Goal: Task Accomplishment & Management: Manage account settings

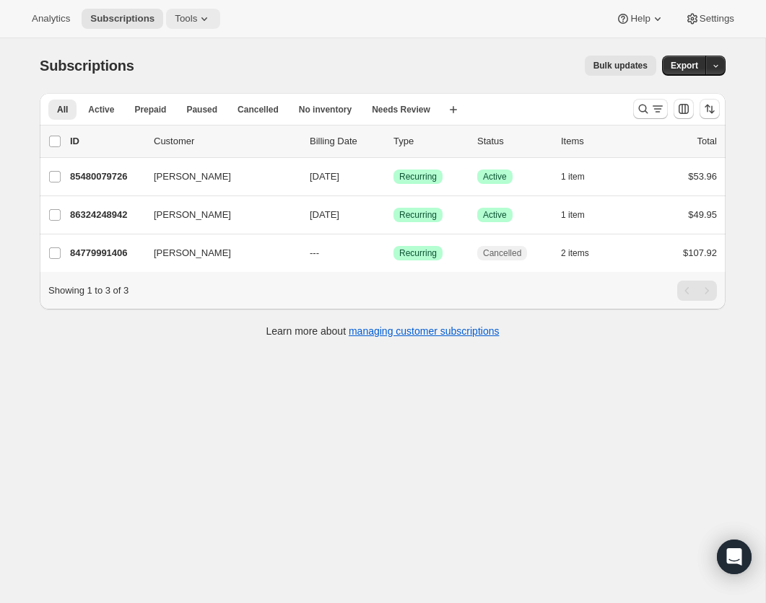
click at [185, 17] on span "Tools" at bounding box center [186, 19] width 22 height 12
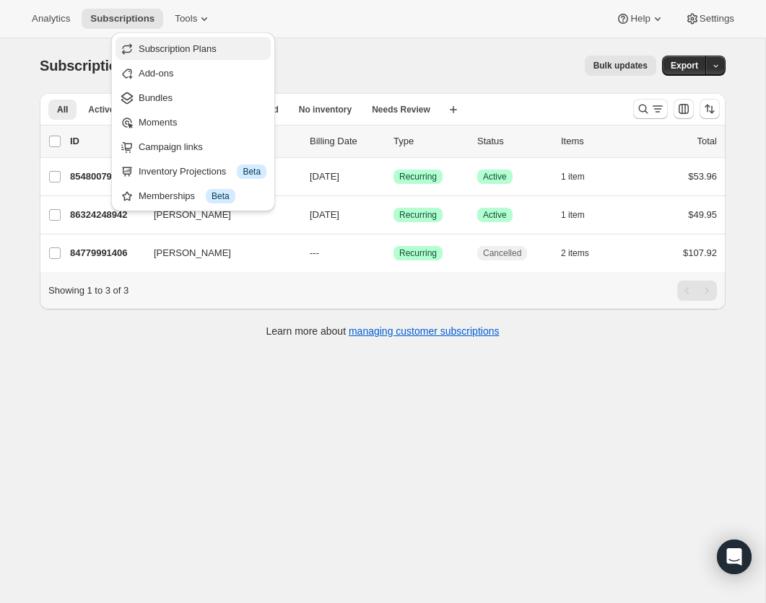
click at [229, 57] on button "Subscription Plans" at bounding box center [192, 48] width 155 height 23
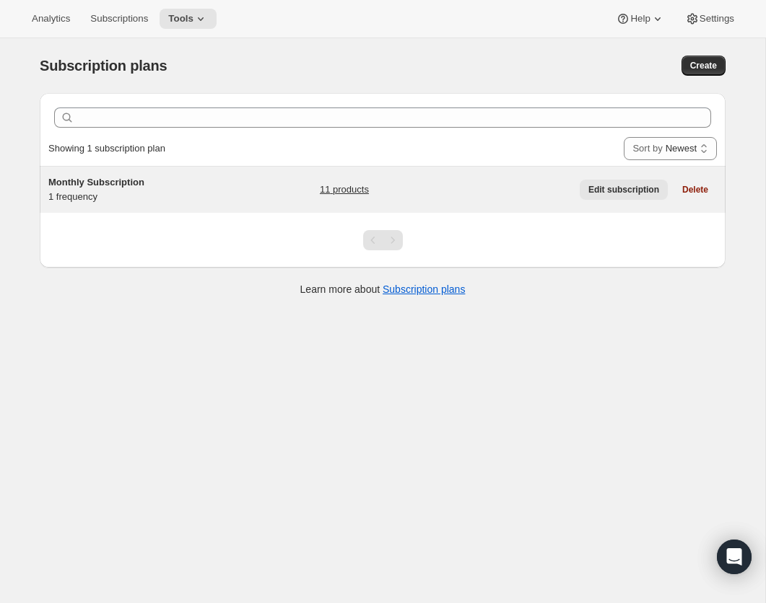
click at [629, 186] on span "Edit subscription" at bounding box center [623, 190] width 71 height 12
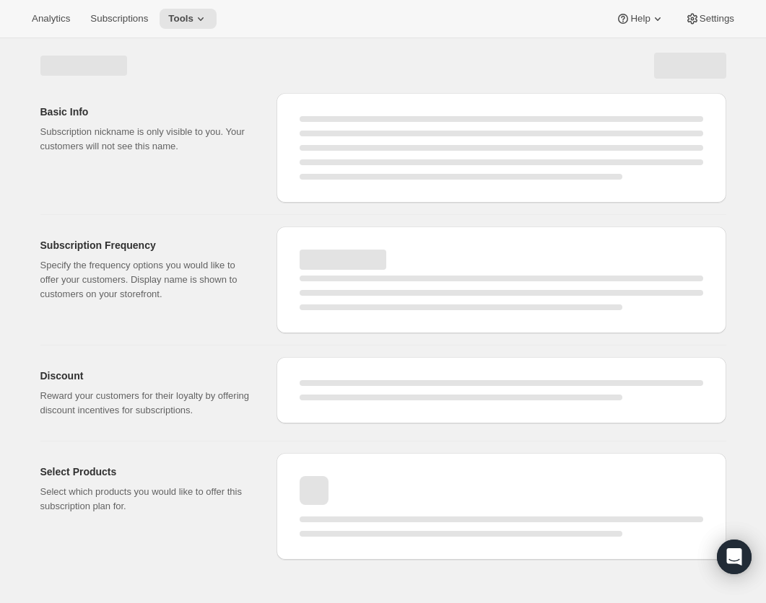
select select "WEEK"
select select "MONTH"
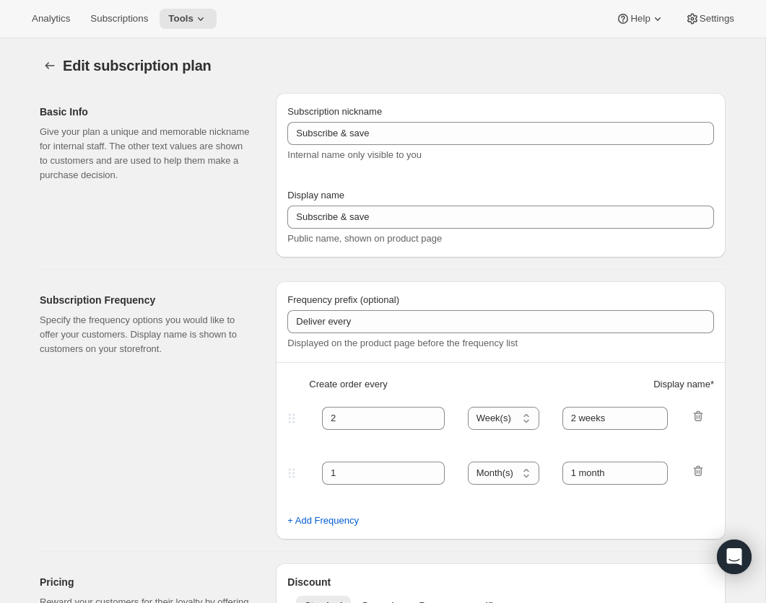
type input "Monthly Subscription"
type input "1"
select select "MONTH"
type input "1 month"
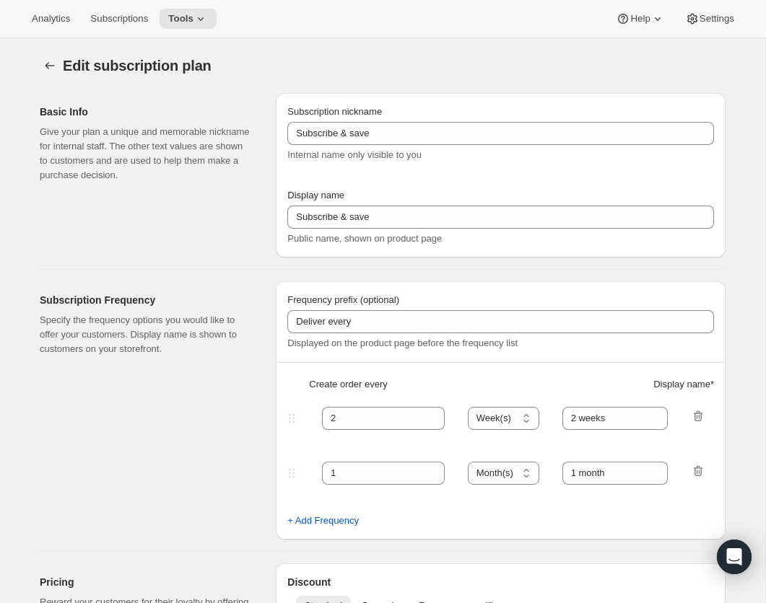
type input "10.0"
select select "FIXED_AMOUNT"
type input "Save <strong>$10 + Free Shipping</strong>"
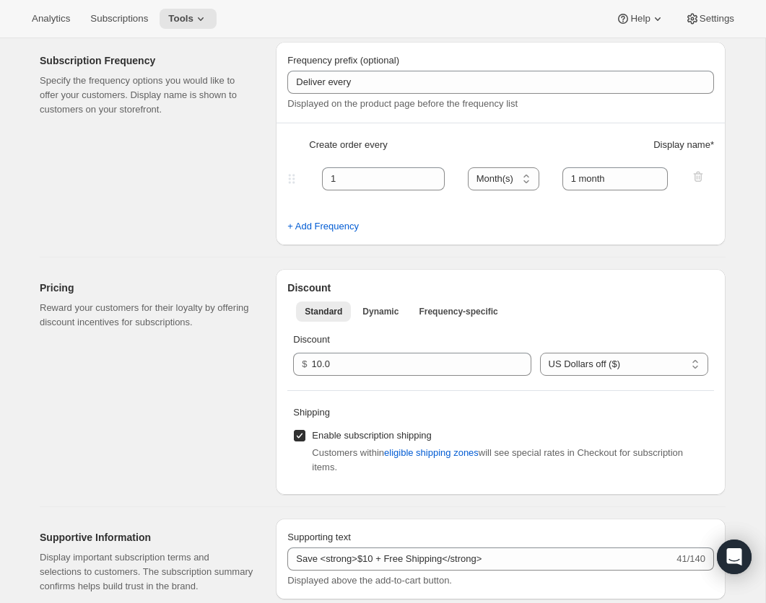
scroll to position [240, 0]
click at [303, 437] on input "Enable subscription shipping" at bounding box center [300, 435] width 12 height 12
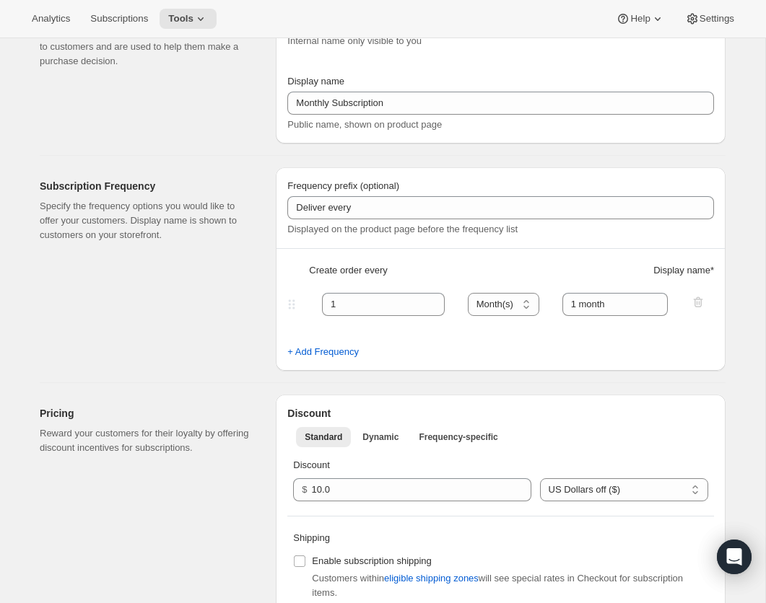
scroll to position [0, 0]
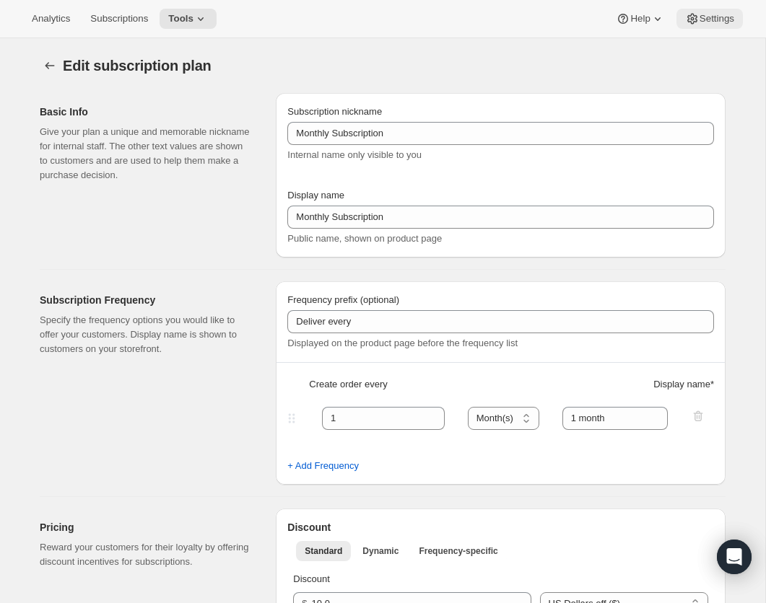
click at [713, 17] on span "Settings" at bounding box center [716, 19] width 35 height 12
checkbox input "true"
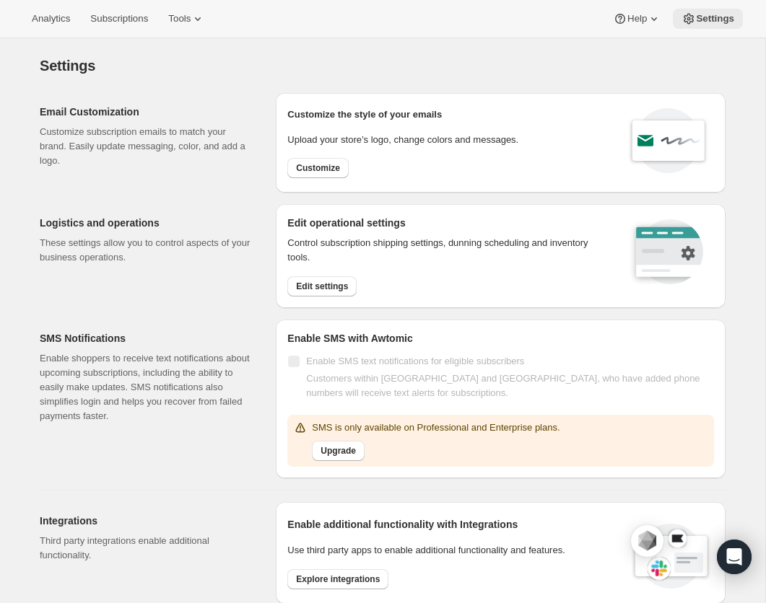
click at [711, 11] on button "Settings" at bounding box center [708, 19] width 70 height 20
click at [191, 21] on span "Tools" at bounding box center [179, 19] width 22 height 12
click at [133, 30] on div "Analytics Subscriptions Tools Help Settings" at bounding box center [383, 19] width 766 height 38
click at [130, 27] on button "Subscriptions" at bounding box center [119, 19] width 75 height 20
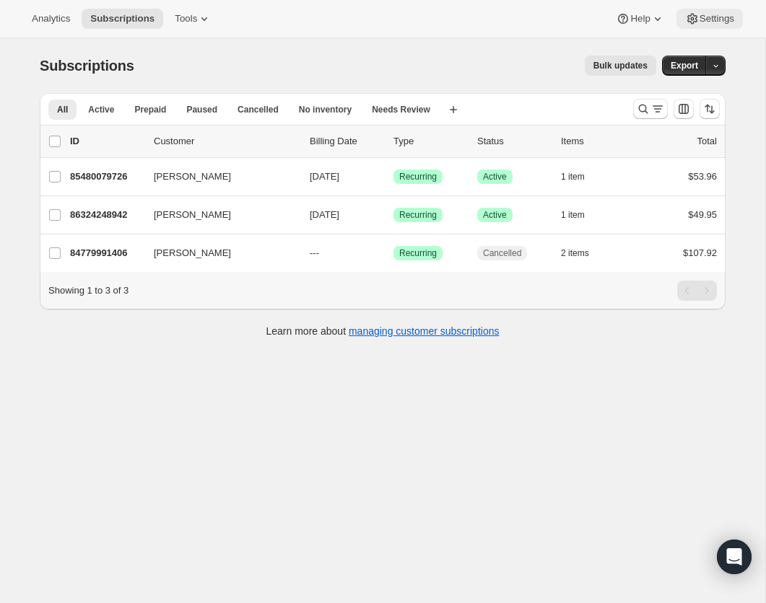
click at [707, 27] on button "Settings" at bounding box center [709, 19] width 66 height 20
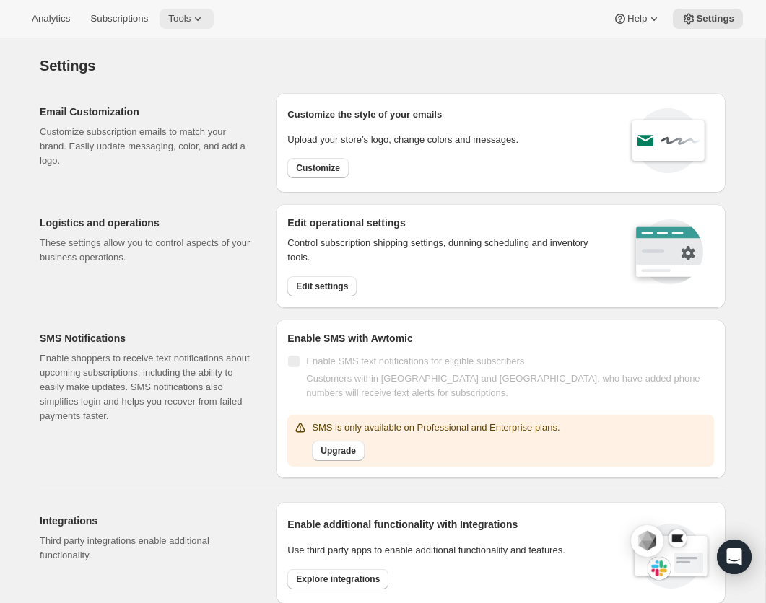
click at [191, 24] on span "Tools" at bounding box center [179, 19] width 22 height 12
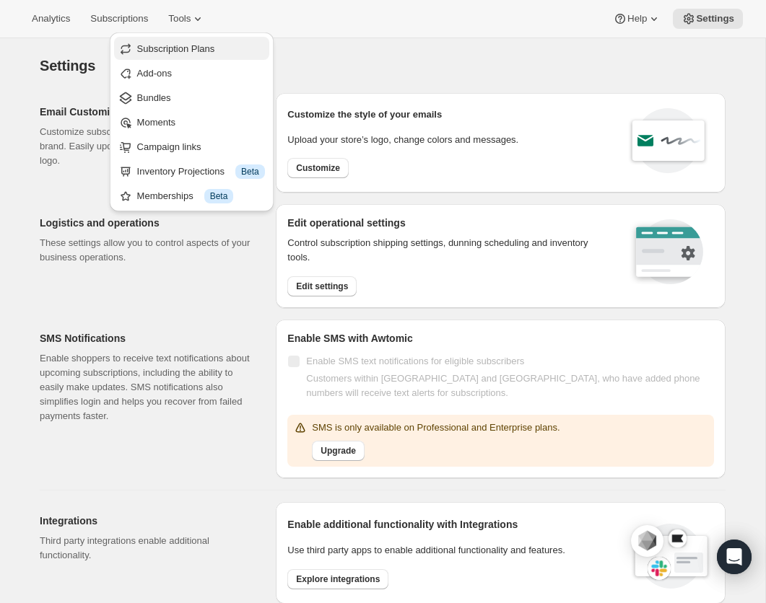
click at [215, 53] on span "Subscription Plans" at bounding box center [176, 48] width 78 height 11
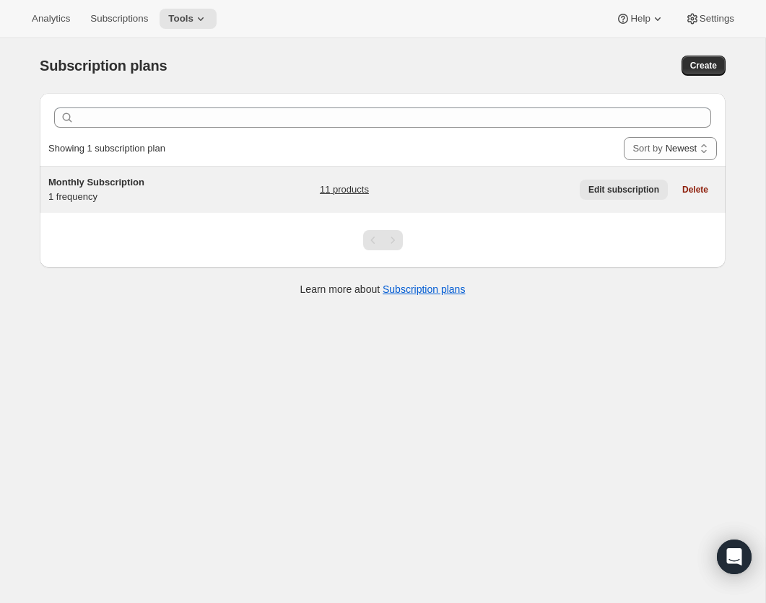
click at [626, 193] on span "Edit subscription" at bounding box center [623, 190] width 71 height 12
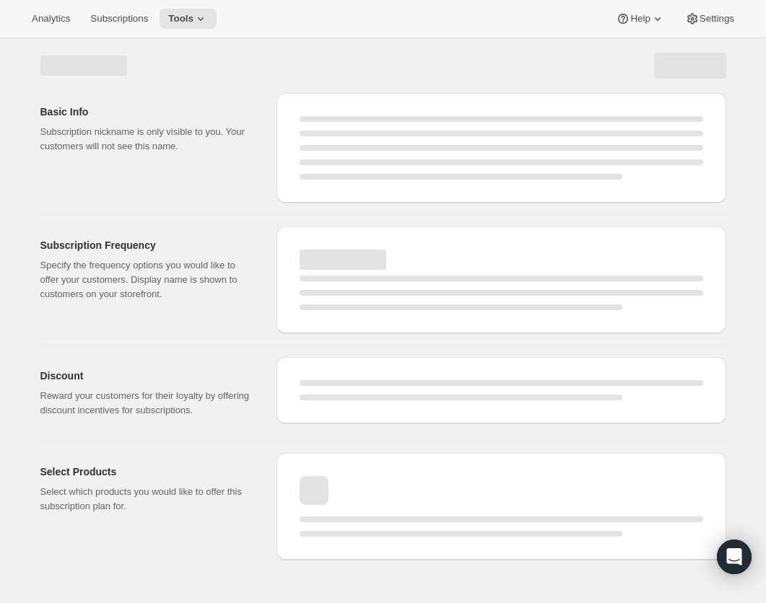
select select "WEEK"
select select "MONTH"
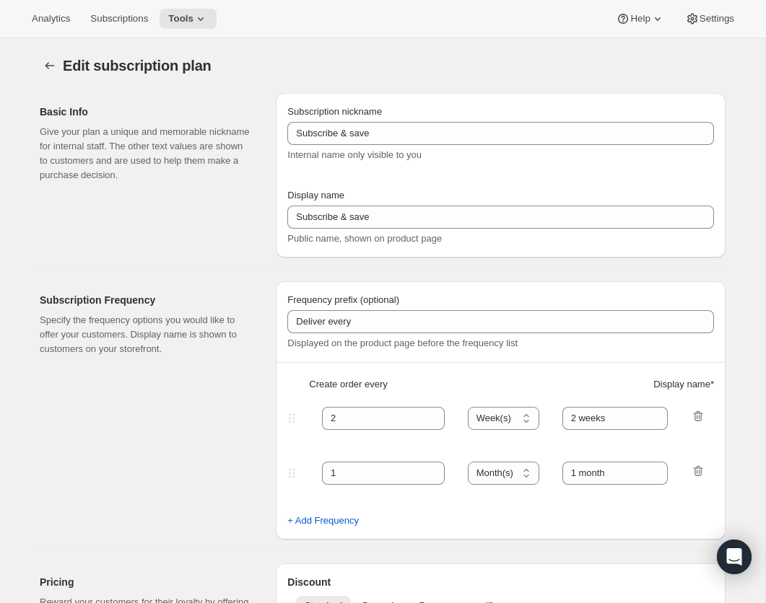
type input "Monthly Subscription"
type input "1"
select select "MONTH"
type input "1 month"
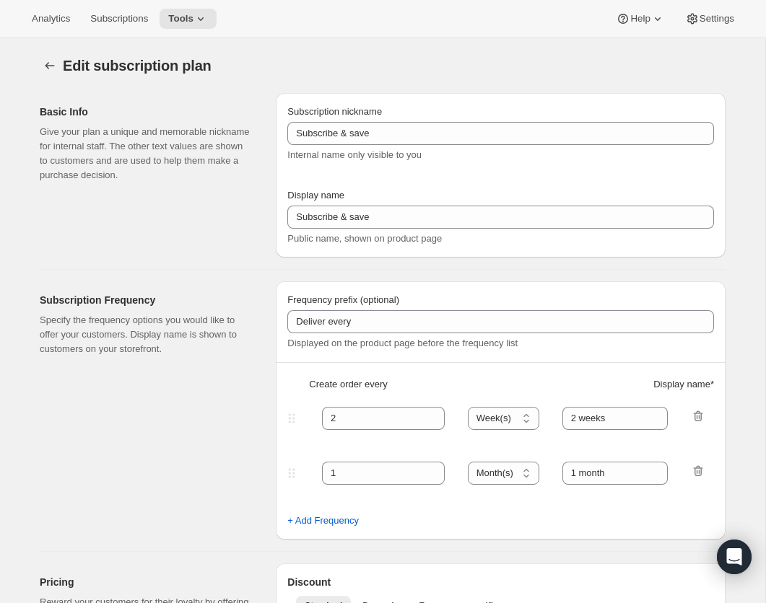
type input "10.0"
select select "FIXED_AMOUNT"
type input "Save <strong>$10 + Free Shipping</strong>"
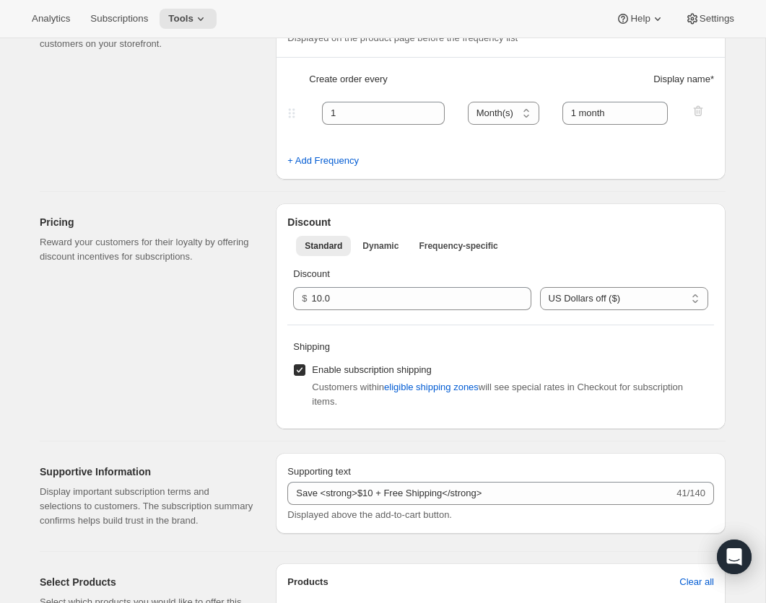
scroll to position [341, 0]
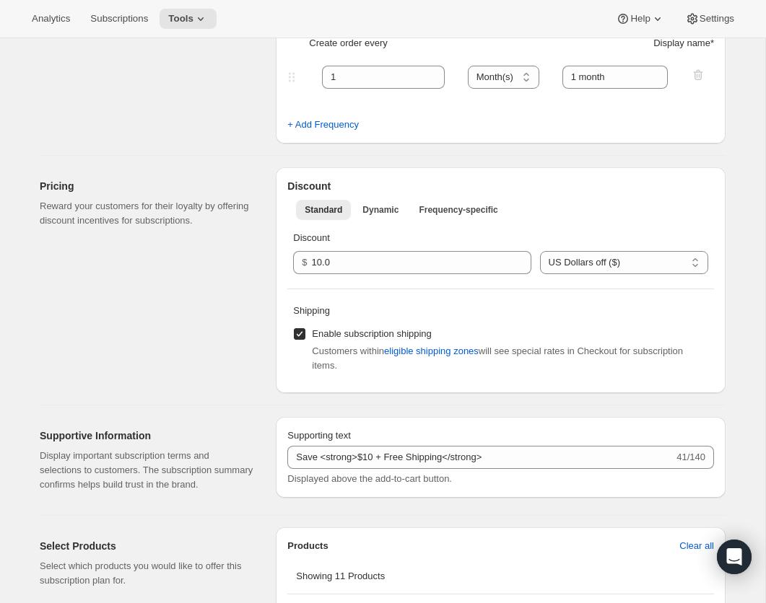
click at [307, 329] on label "Enable subscription shipping" at bounding box center [362, 334] width 139 height 20
click at [305, 329] on input "Enable subscription shipping" at bounding box center [300, 334] width 12 height 12
checkbox input "false"
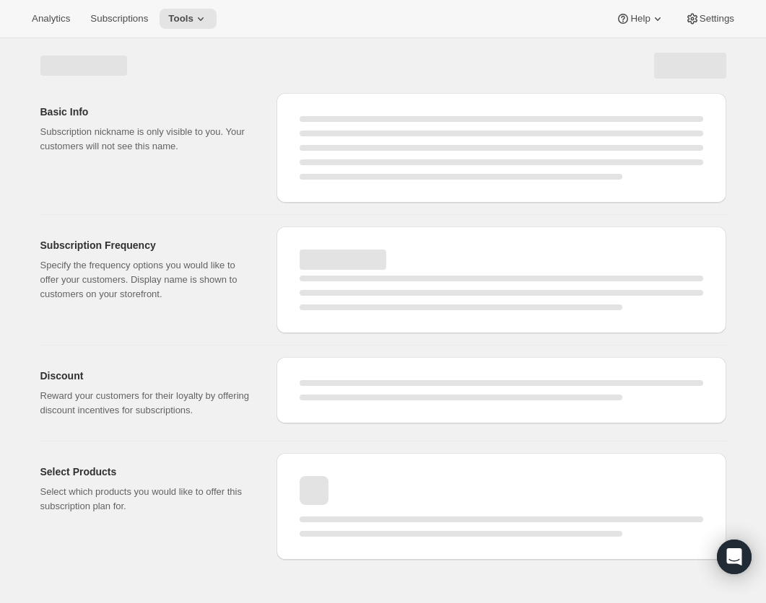
select select "MONTH"
select select "FIXED_AMOUNT"
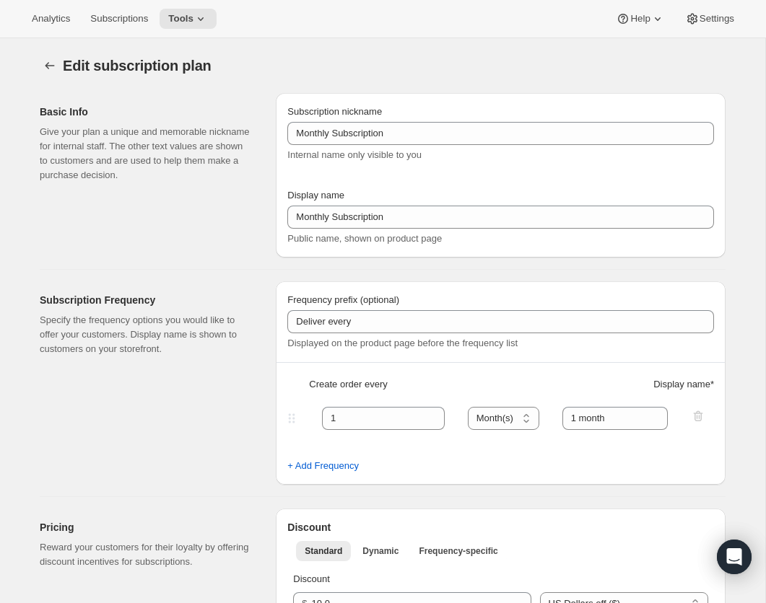
checkbox input "false"
